Goal: Transaction & Acquisition: Book appointment/travel/reservation

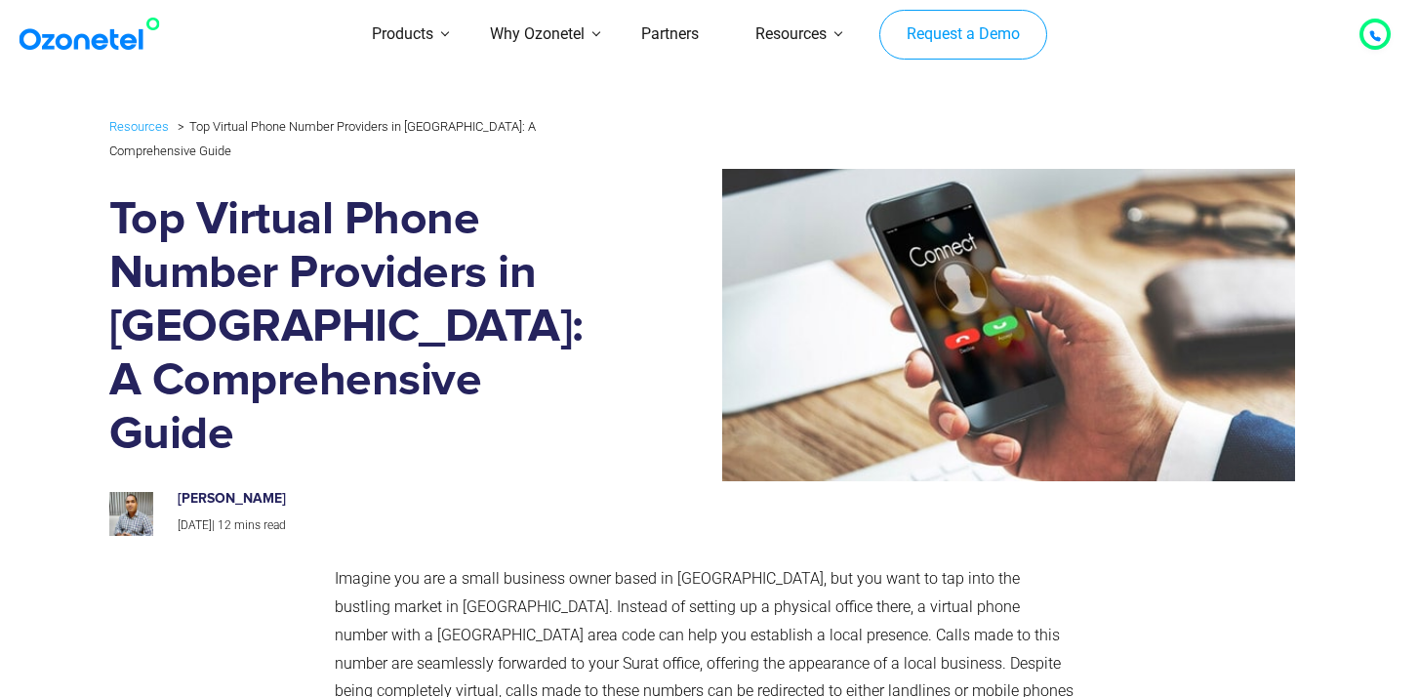
click at [928, 31] on link "Request a Demo" at bounding box center [963, 35] width 167 height 51
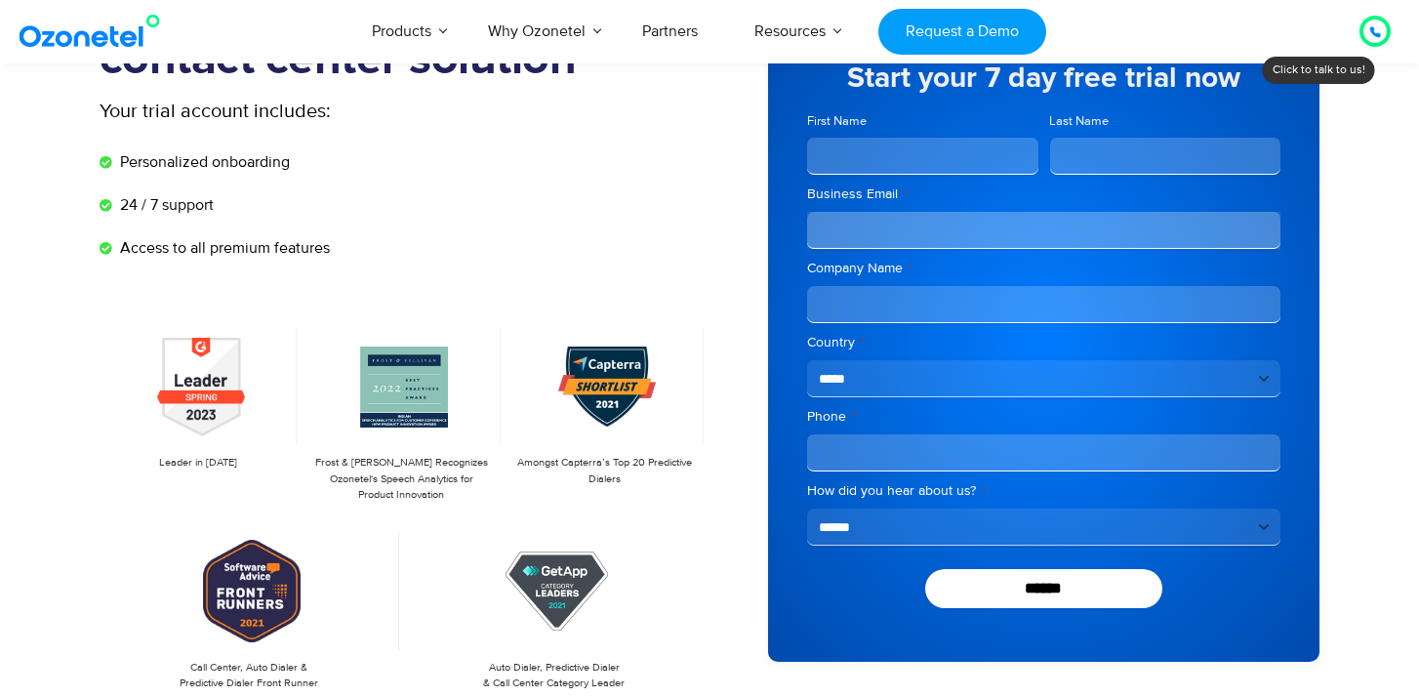
scroll to position [173, 0]
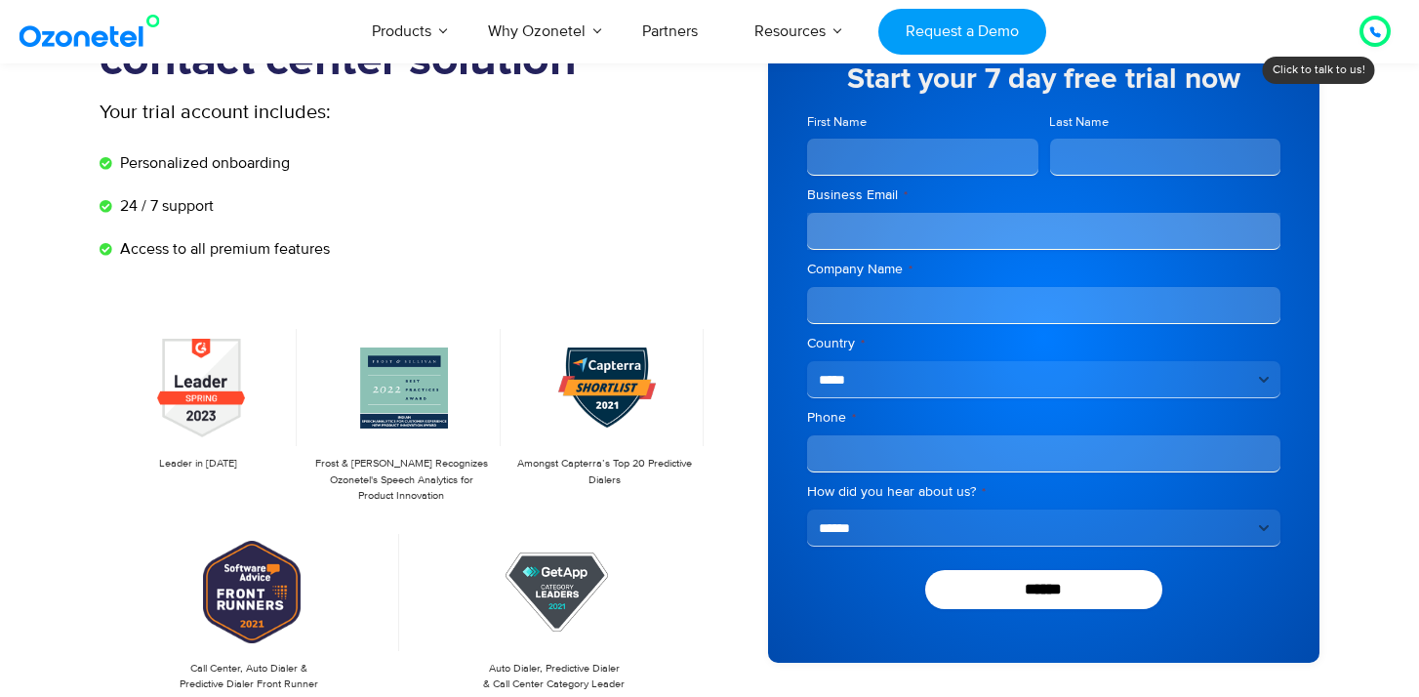
click at [1033, 528] on select "**********" at bounding box center [1043, 528] width 473 height 37
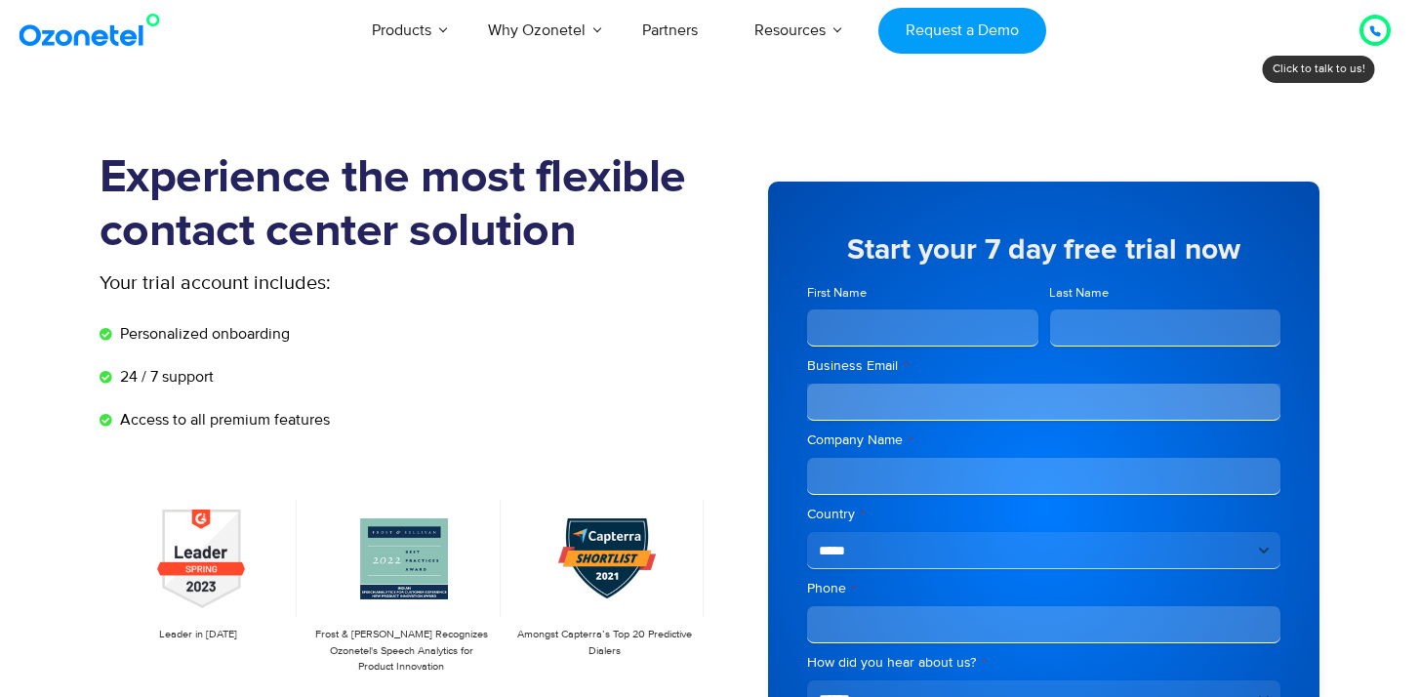
scroll to position [0, 0]
